Goal: Task Accomplishment & Management: Manage account settings

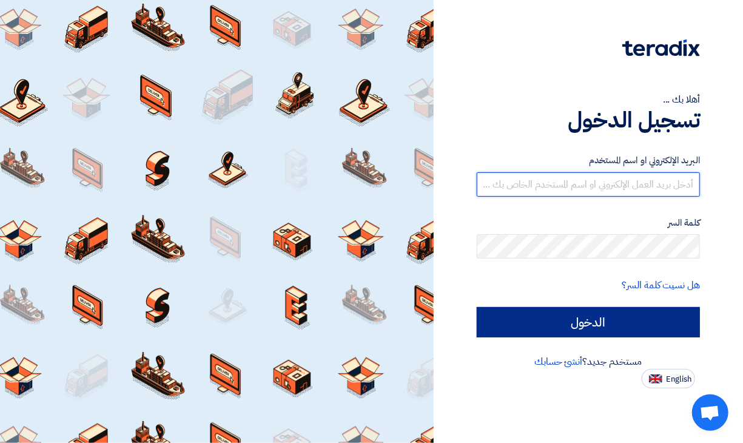
type input "[EMAIL_ADDRESS][DOMAIN_NAME]"
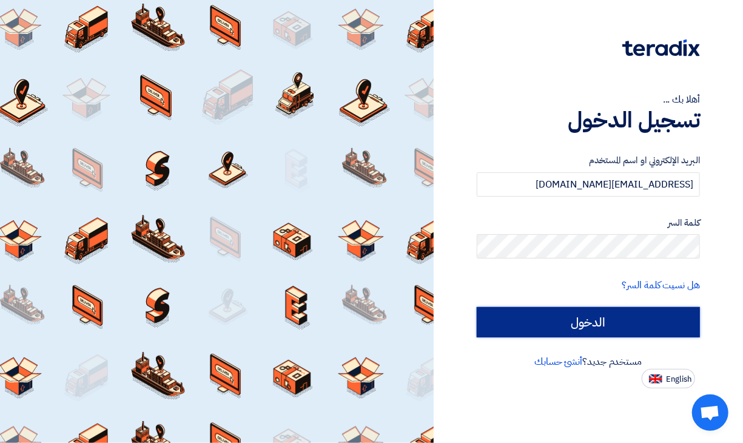
click at [570, 327] on input "الدخول" at bounding box center [588, 322] width 223 height 30
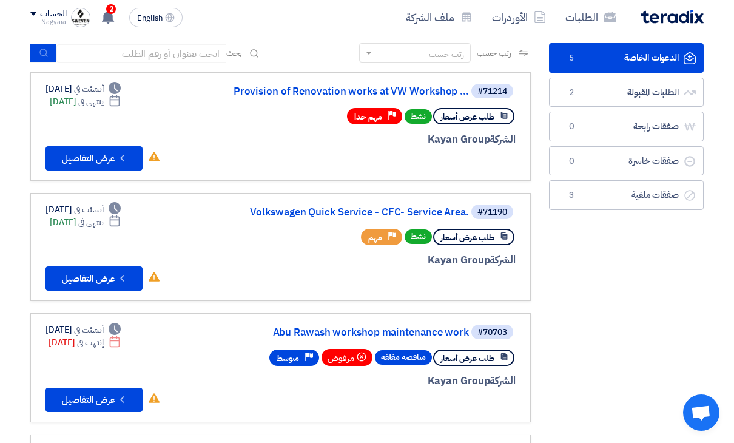
scroll to position [61, 0]
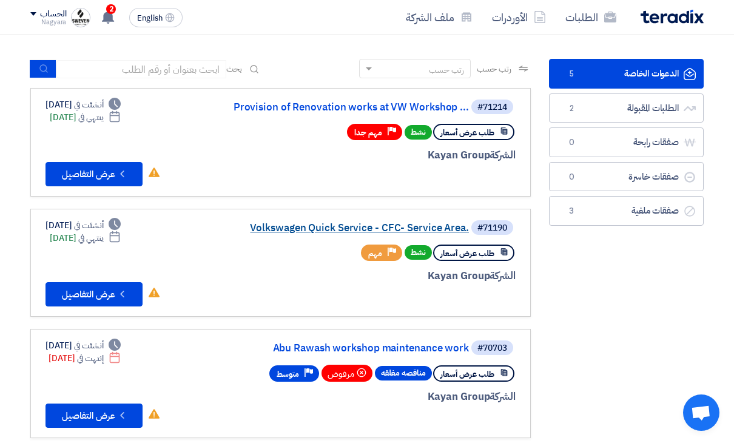
click at [325, 223] on link "Volkswagen Quick Service - CFC- Service Area." at bounding box center [347, 228] width 243 height 11
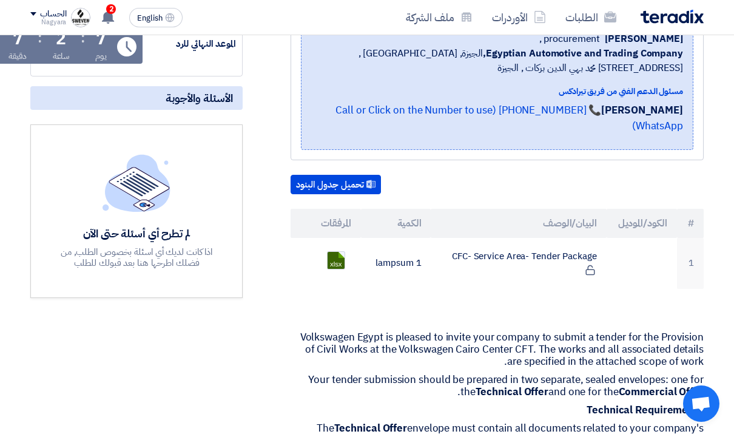
scroll to position [243, 0]
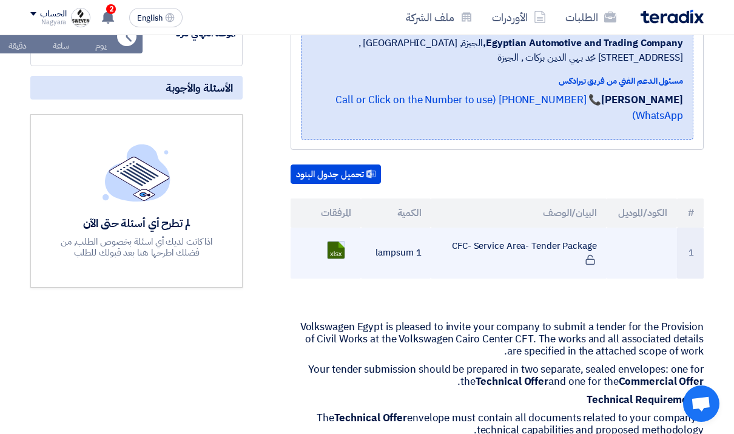
click at [334, 242] on link at bounding box center [376, 278] width 97 height 73
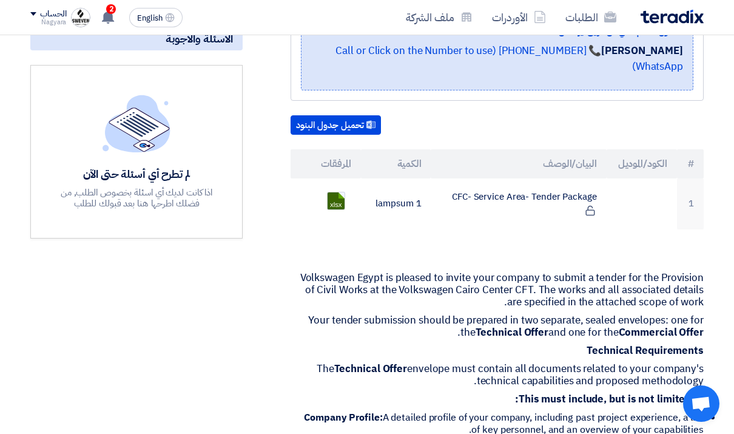
scroll to position [320, 0]
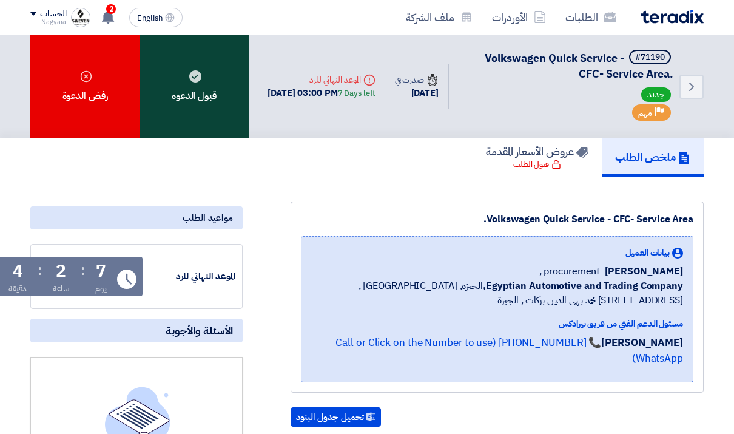
click at [190, 106] on div "قبول الدعوه" at bounding box center [194, 86] width 109 height 103
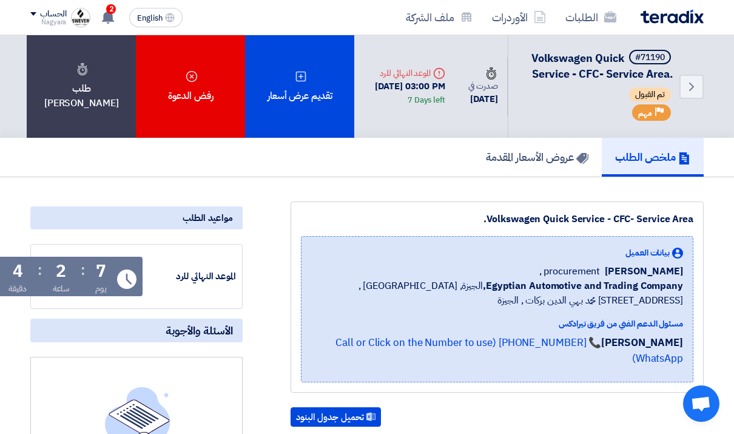
click at [48, 11] on div "الحساب" at bounding box center [53, 14] width 26 height 10
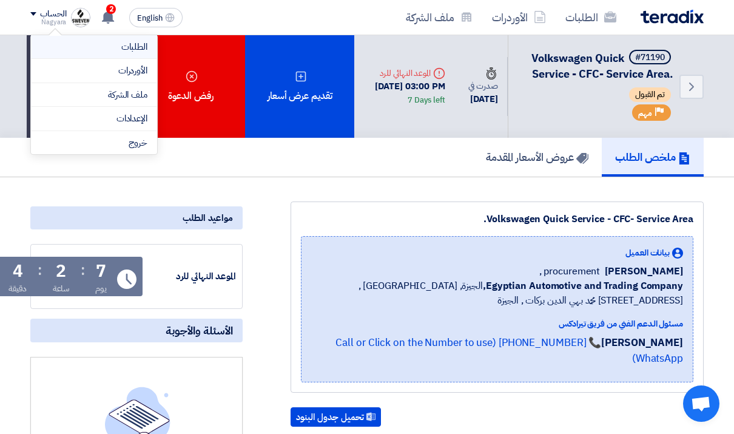
click at [130, 52] on link "الطلبات" at bounding box center [94, 47] width 107 height 14
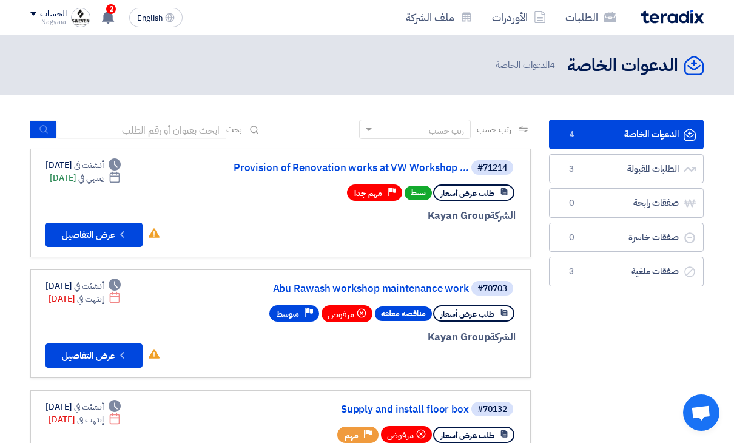
click at [688, 16] on img at bounding box center [672, 17] width 63 height 14
click at [510, 19] on link "الأوردرات" at bounding box center [518, 17] width 73 height 29
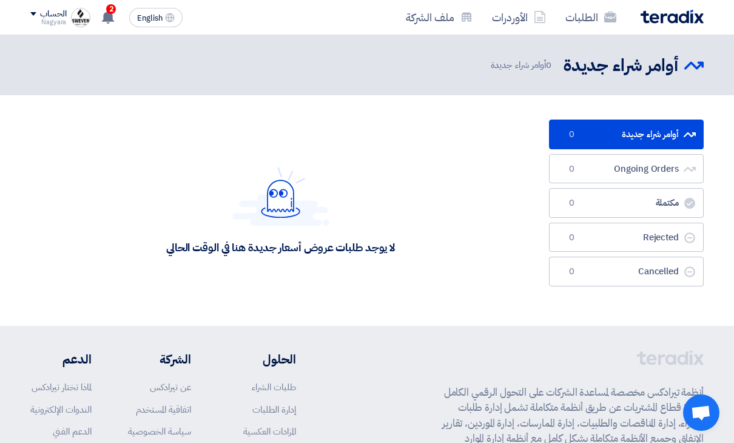
click at [675, 18] on img at bounding box center [672, 17] width 63 height 14
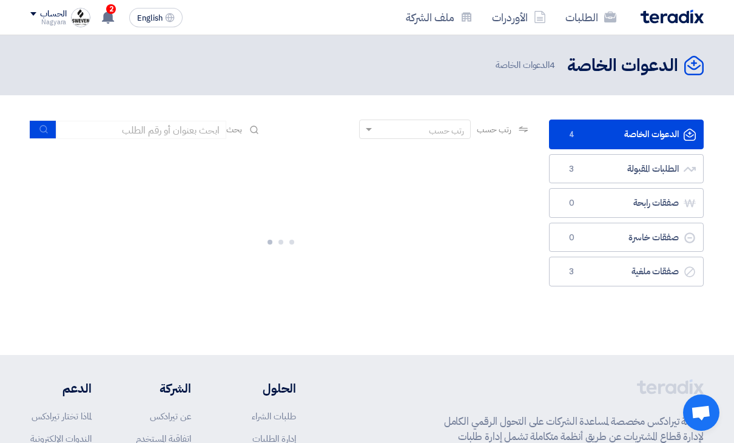
click at [60, 19] on div "Nagyara" at bounding box center [48, 22] width 36 height 7
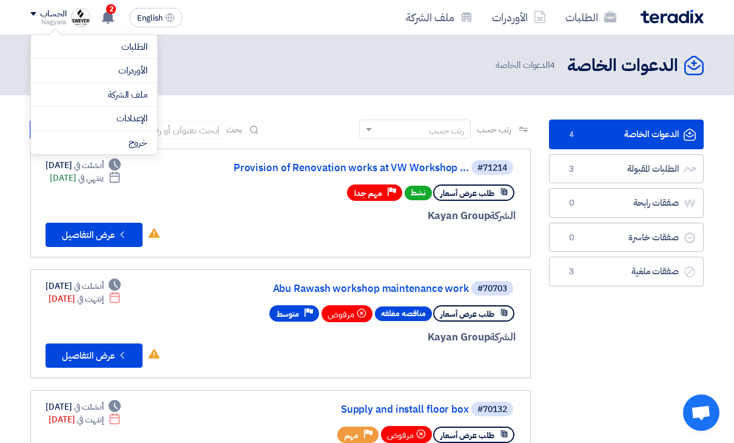
click at [242, 204] on div "#71214 Provision of Renovation works at VW Workshop ... طلب عرض أسعار نشط Prior…" at bounding box center [370, 203] width 292 height 88
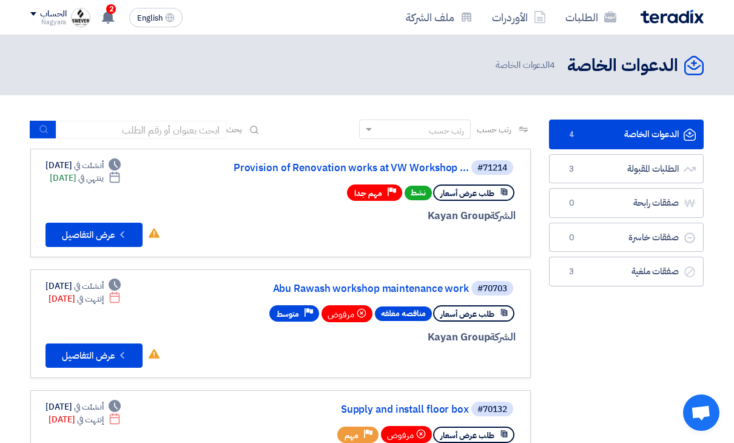
click at [614, 130] on link "الدعوات الخاصة الدعوات الخاصة 4" at bounding box center [626, 135] width 155 height 30
click at [635, 131] on link "الدعوات الخاصة الدعوات الخاصة 4" at bounding box center [626, 135] width 155 height 30
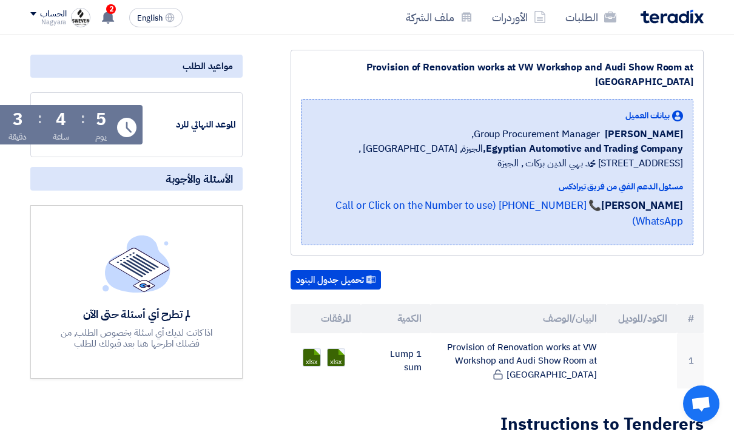
scroll to position [182, 0]
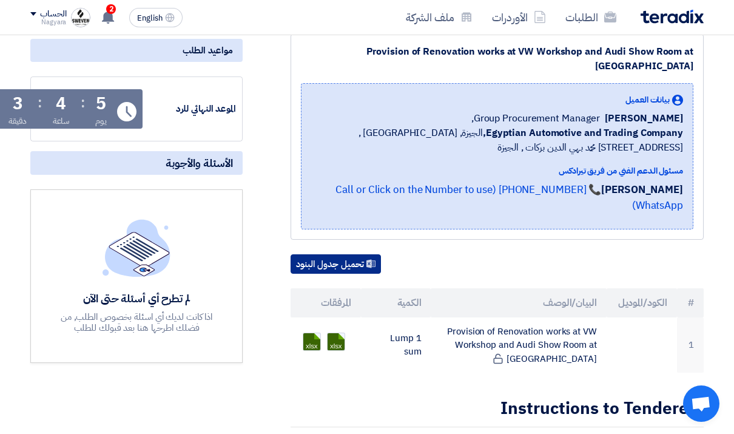
click at [345, 254] on button "تحميل جدول البنود" at bounding box center [336, 263] width 90 height 19
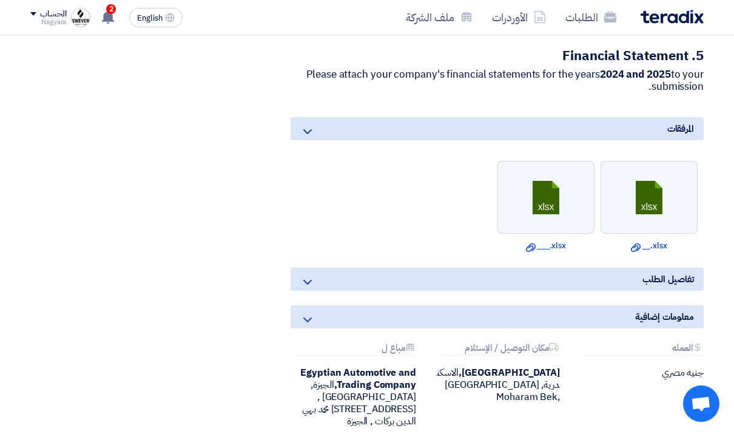
scroll to position [1153, 0]
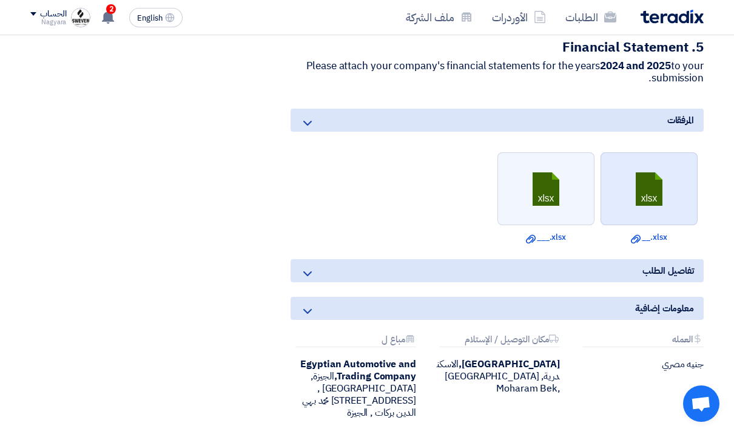
click at [667, 175] on link at bounding box center [649, 189] width 97 height 73
click at [648, 153] on link at bounding box center [649, 189] width 97 height 73
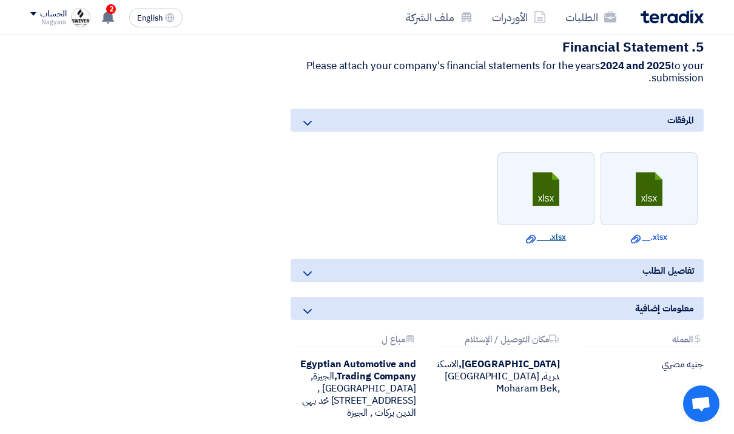
click at [552, 231] on link "Download file ___.xlsx" at bounding box center [546, 237] width 90 height 12
click at [558, 231] on link "Download file ___.xlsx" at bounding box center [546, 237] width 90 height 12
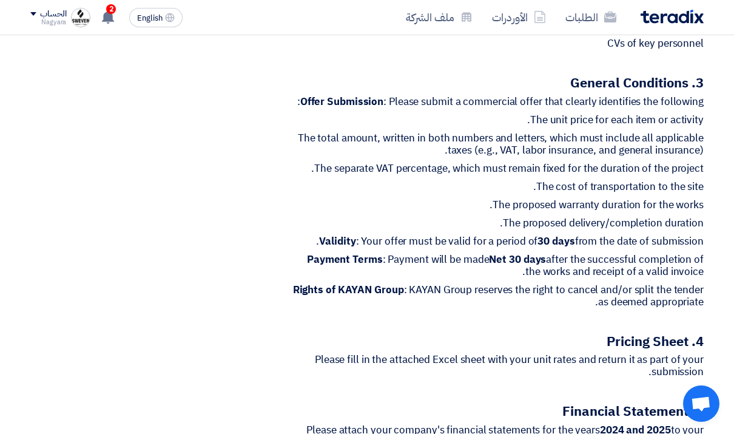
scroll to position [1275, 0]
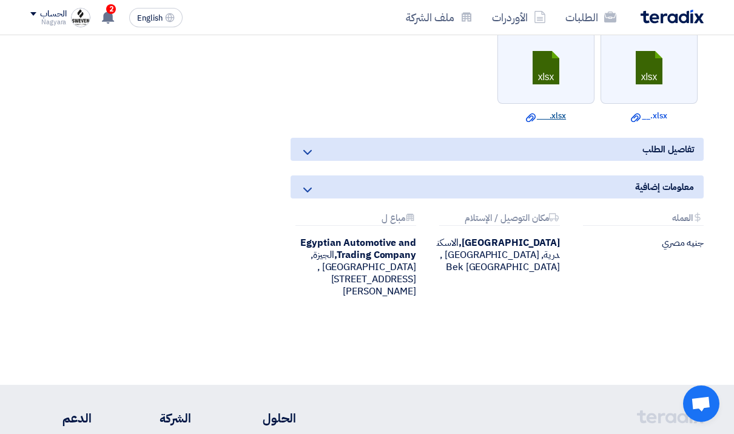
click at [551, 110] on link "Download file ___.xlsx" at bounding box center [546, 116] width 90 height 12
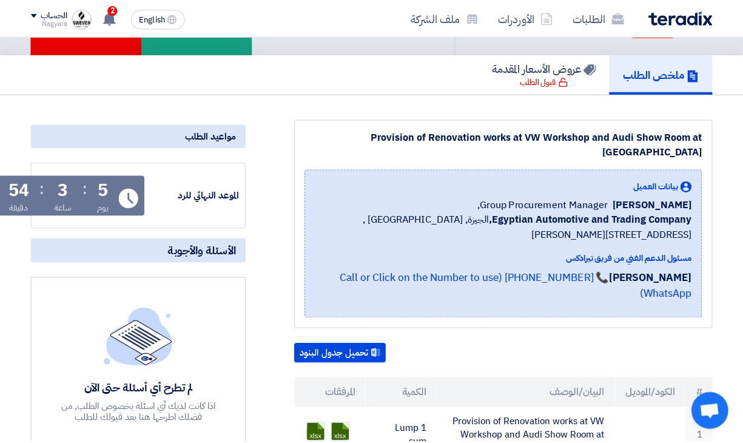
scroll to position [0, 0]
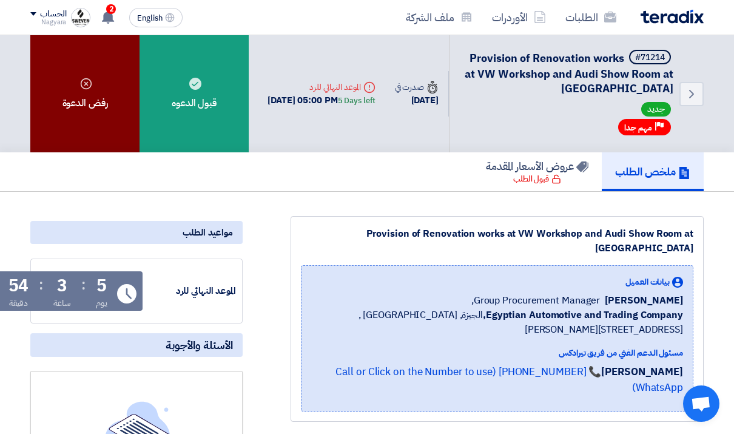
click at [112, 115] on div "رفض الدعوة" at bounding box center [84, 93] width 109 height 117
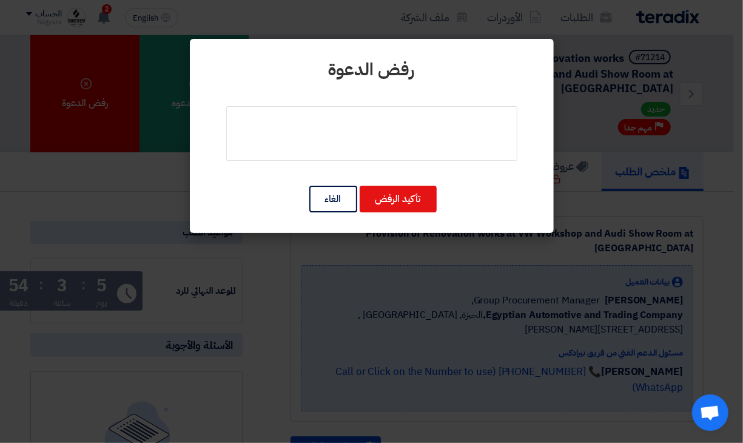
click at [44, 198] on modal-container "رفض الدعوة تأكيد الرفض الغاء" at bounding box center [371, 221] width 743 height 443
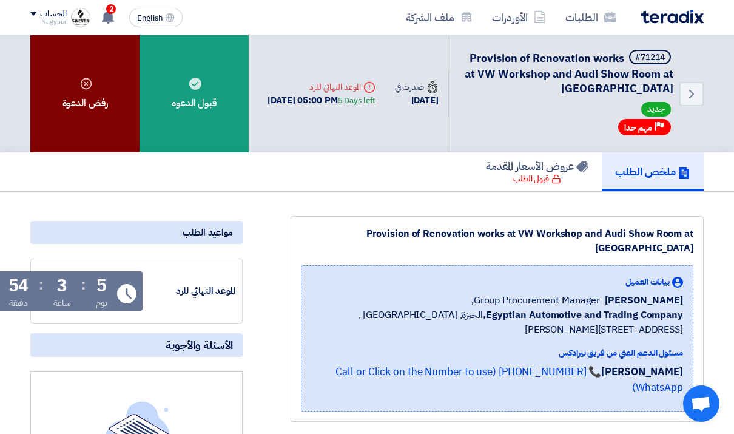
click at [83, 104] on div "رفض الدعوة" at bounding box center [84, 93] width 109 height 117
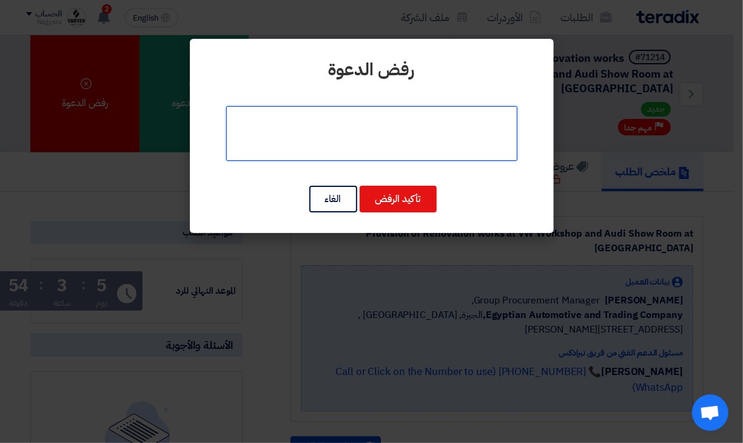
paste textarea "We would like to sincerely thank you for considering Sweven Construction for yo…"
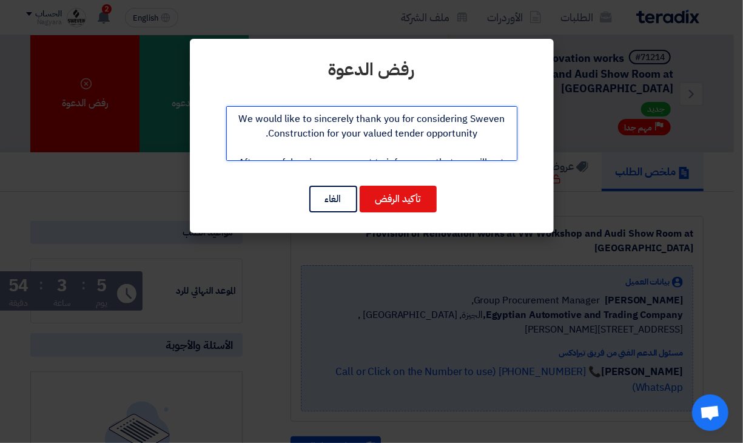
click at [242, 118] on textarea at bounding box center [371, 133] width 291 height 55
click at [246, 117] on textarea at bounding box center [371, 133] width 291 height 55
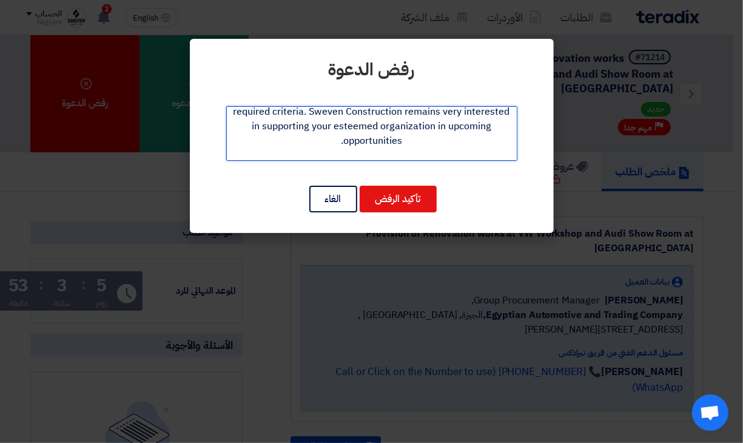
scroll to position [233, 0]
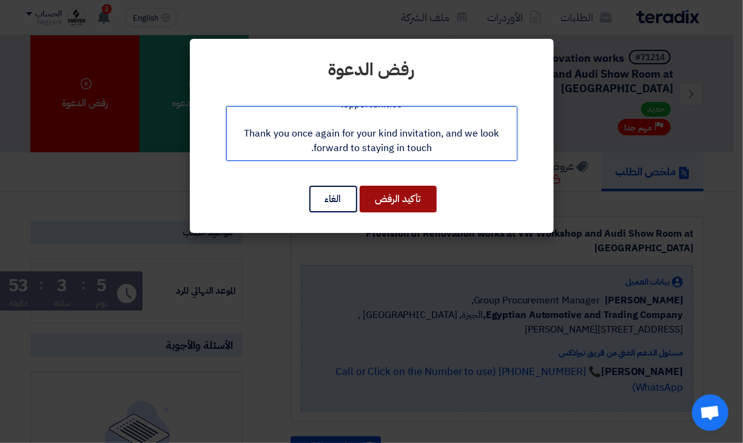
type textarea "Dear Sir: We would like to sincerely thank you for considering Sweven Construct…"
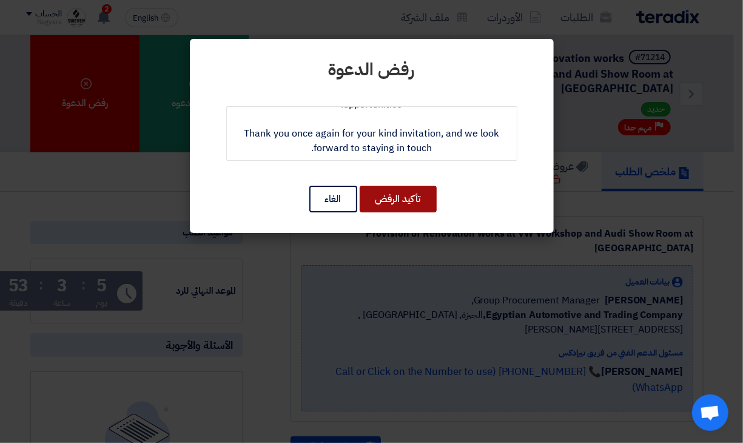
click at [404, 192] on button "تأكيد الرفض" at bounding box center [398, 199] width 77 height 27
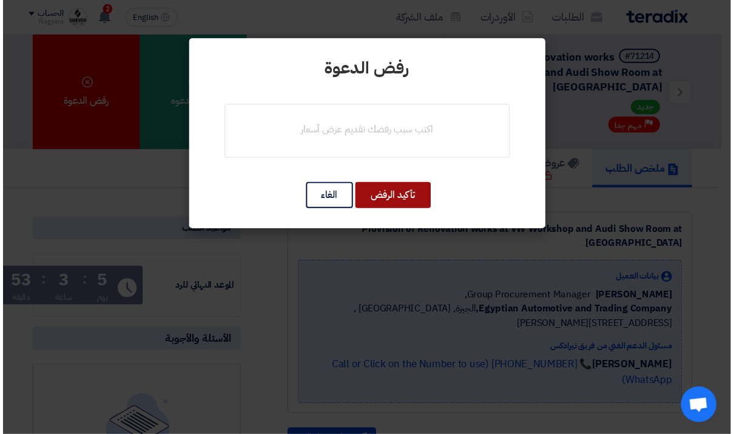
scroll to position [0, 0]
